Goal: Transaction & Acquisition: Purchase product/service

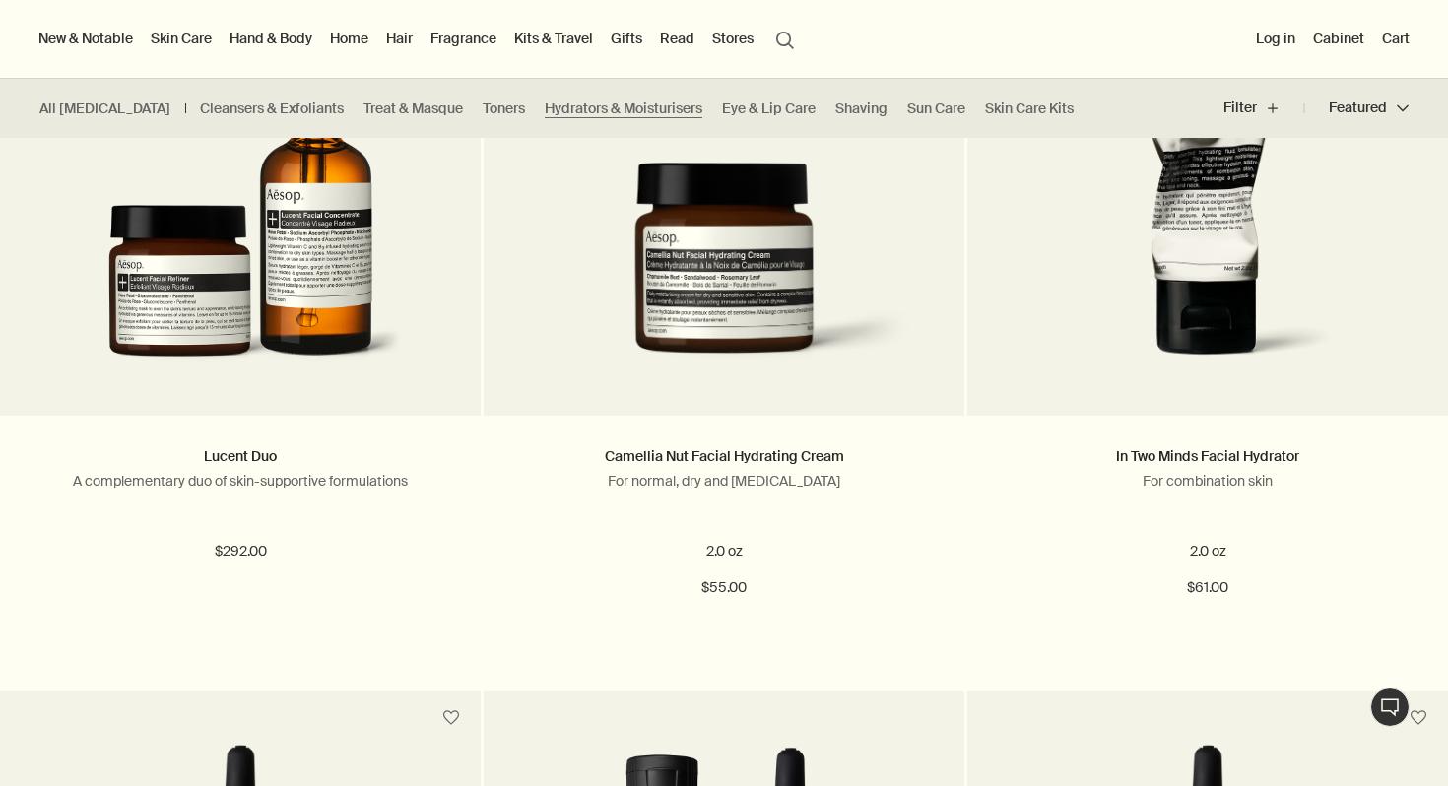
scroll to position [601, 0]
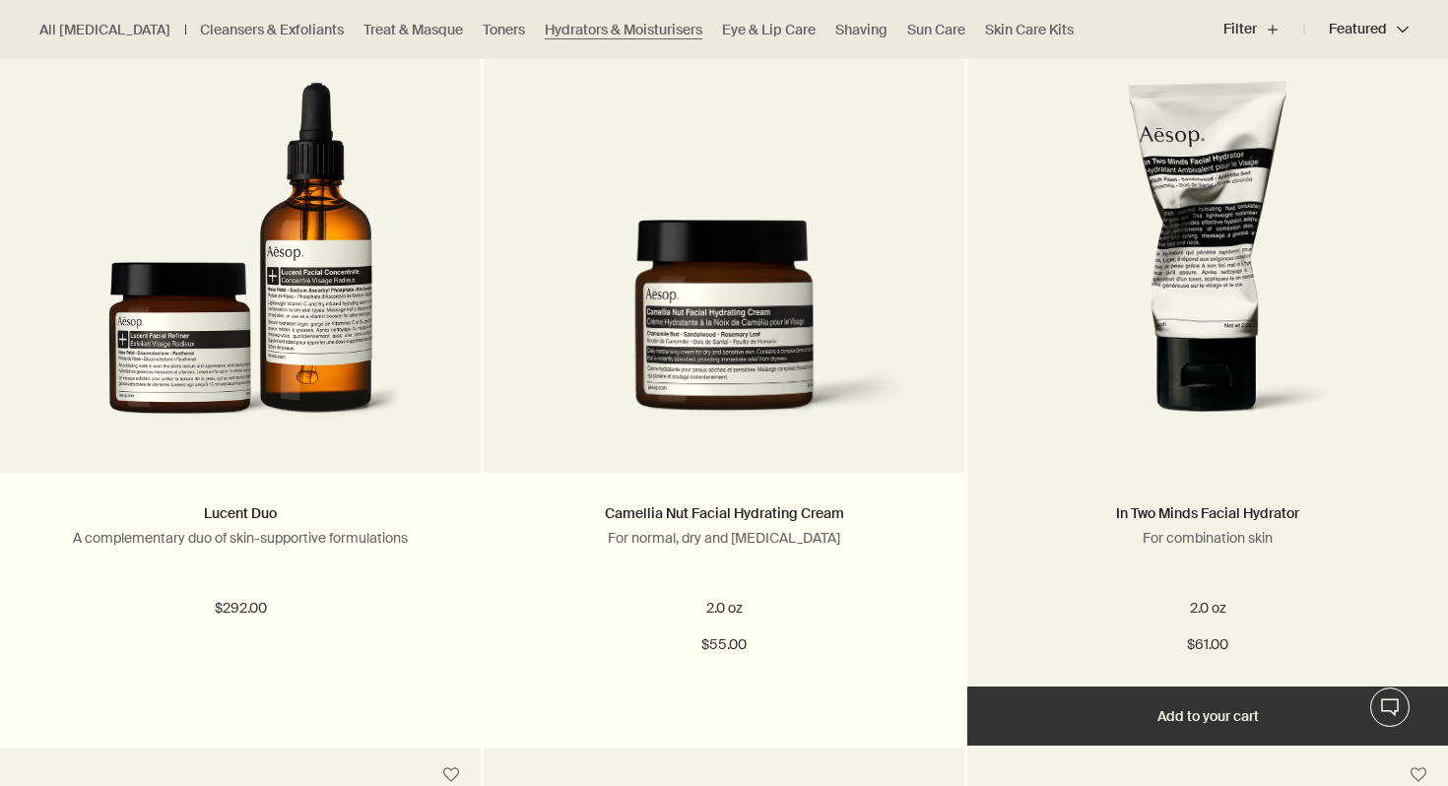
click at [1100, 349] on img at bounding box center [1207, 261] width 358 height 364
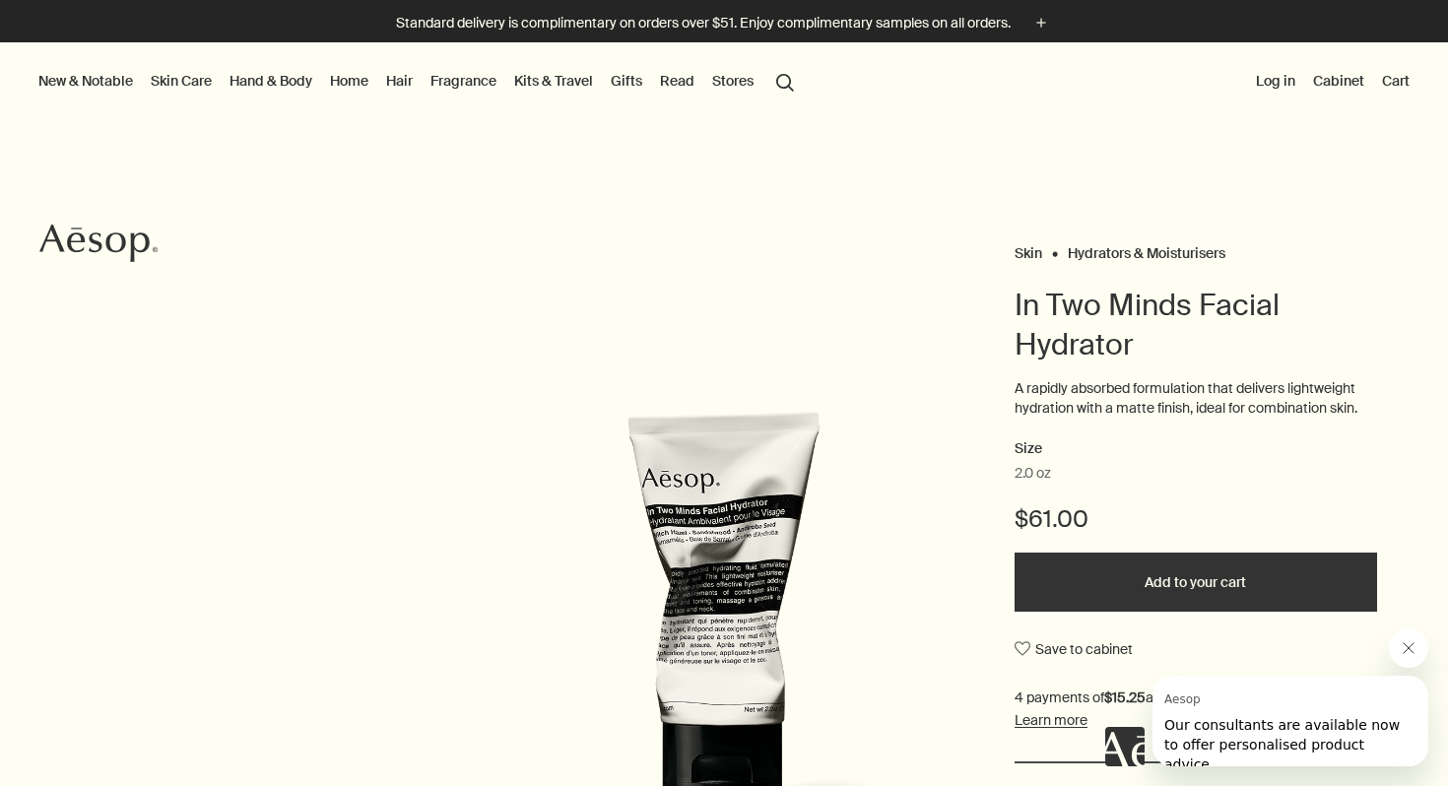
click at [250, 78] on link "Hand & Body" at bounding box center [271, 81] width 91 height 26
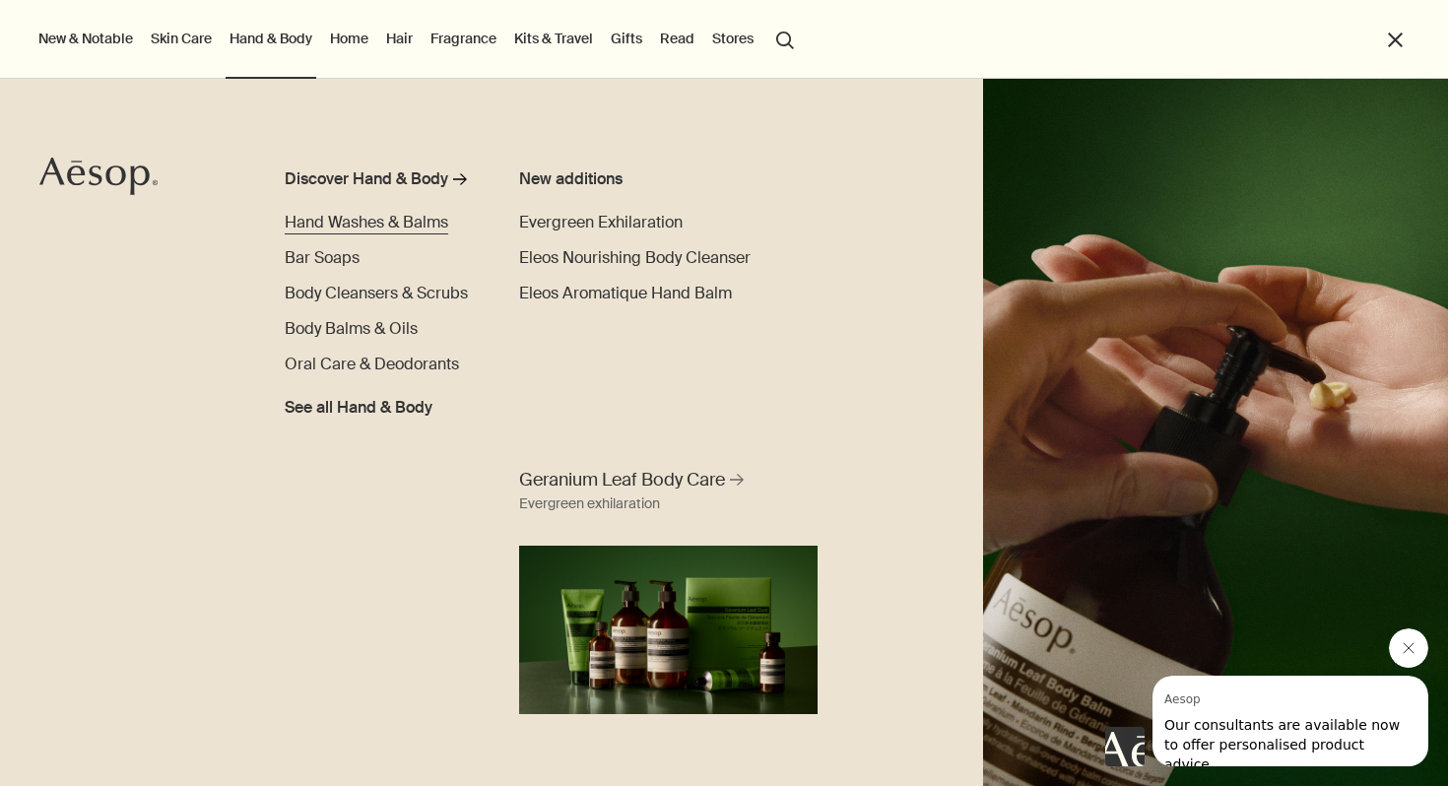
click at [399, 224] on span "Hand Washes & Balms" at bounding box center [366, 222] width 163 height 21
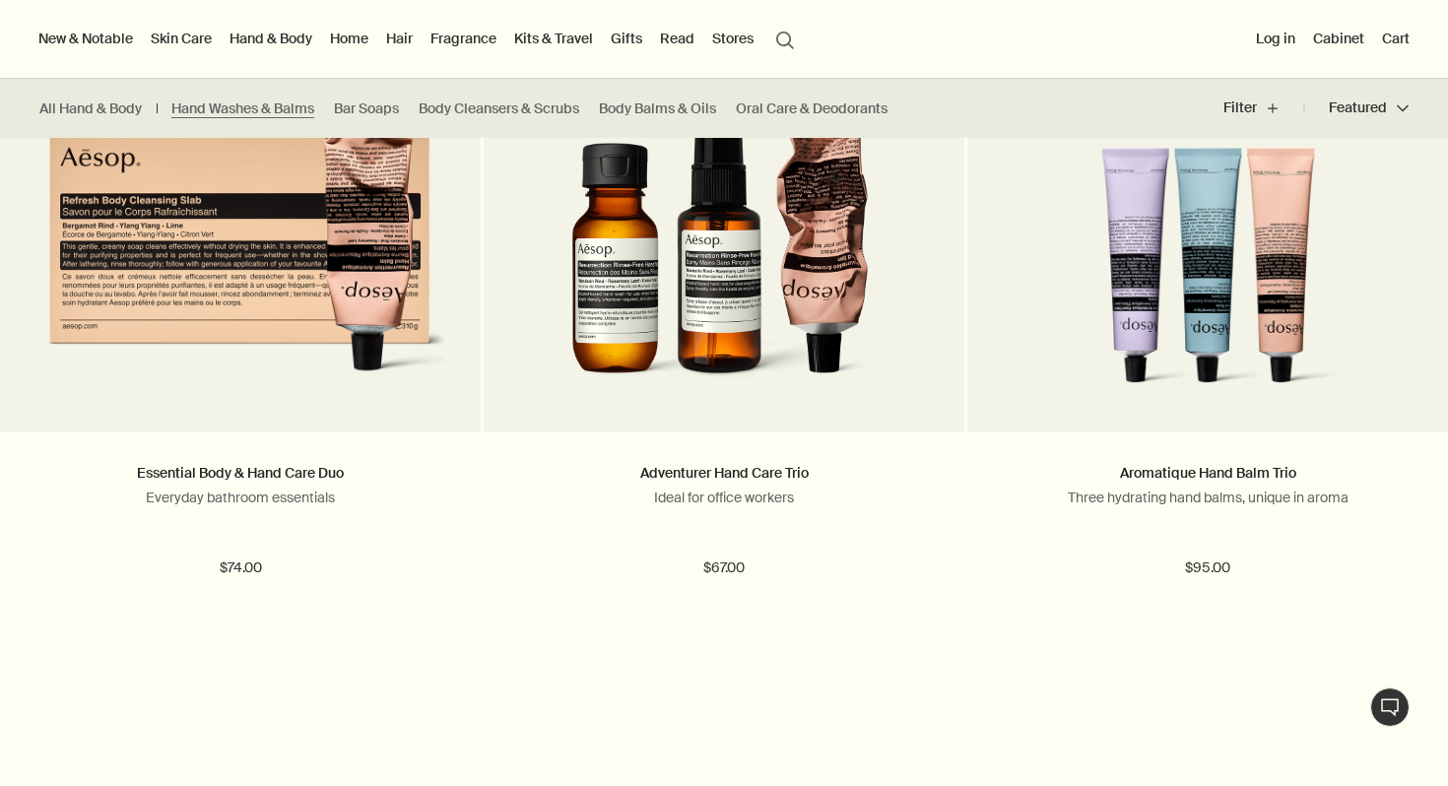
scroll to position [3516, 0]
